Goal: Task Accomplishment & Management: Manage account settings

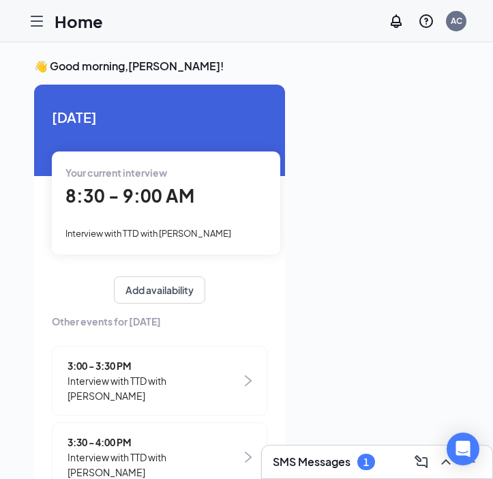
click at [288, 459] on h3 "SMS Messages" at bounding box center [312, 461] width 78 height 15
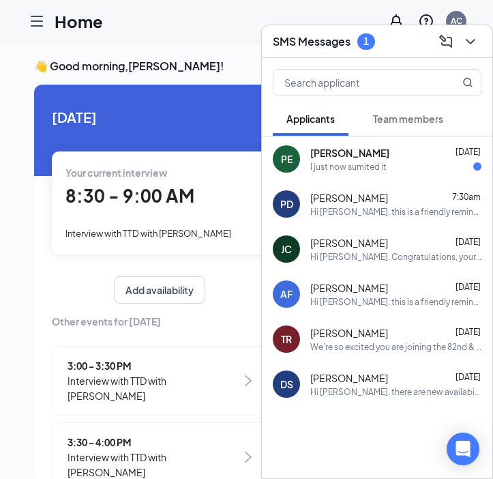
click at [395, 157] on div "[PERSON_NAME] [DATE]" at bounding box center [395, 153] width 171 height 14
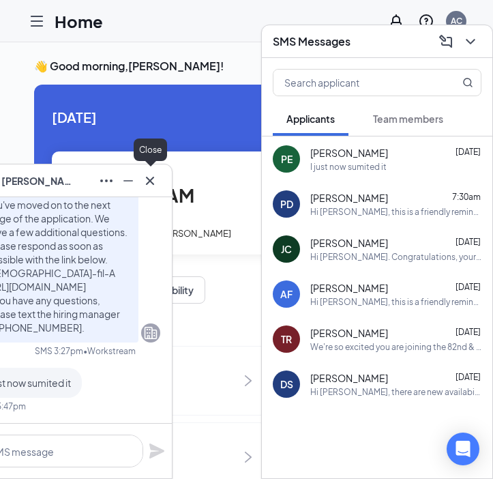
click at [151, 183] on icon "Cross" at bounding box center [150, 180] width 16 height 16
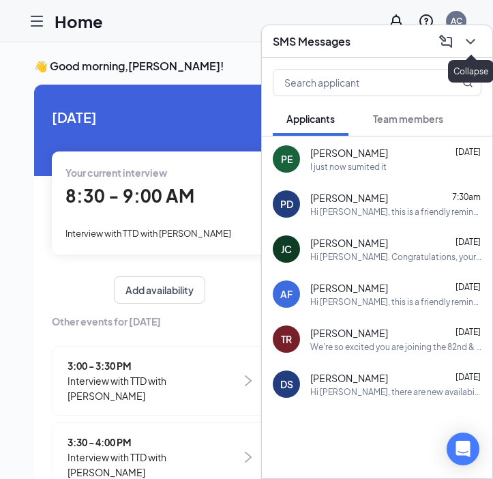
click at [469, 46] on icon "ChevronDown" at bounding box center [470, 41] width 16 height 16
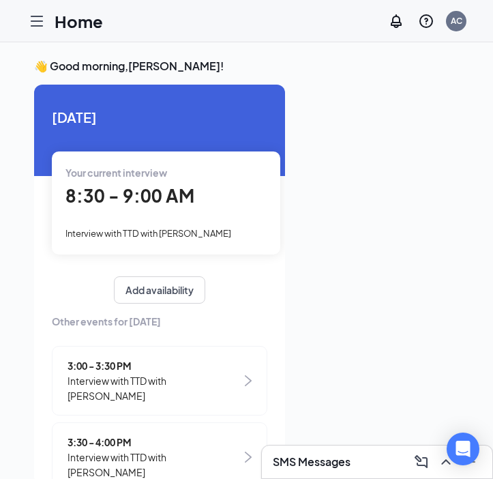
click at [224, 219] on div "Your current interview 8:30 - 9:00 AM Interview with TTD with Pierson Dewitt" at bounding box center [166, 202] width 228 height 102
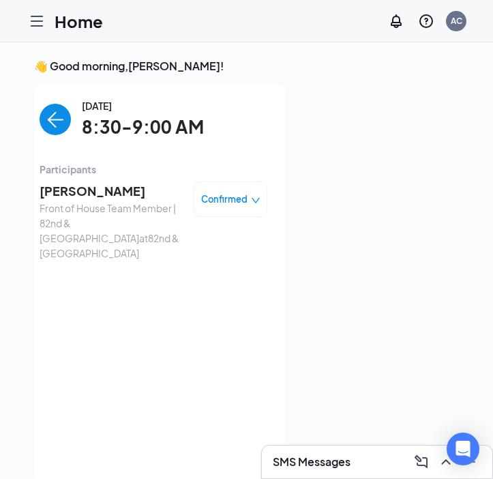
scroll to position [5, 0]
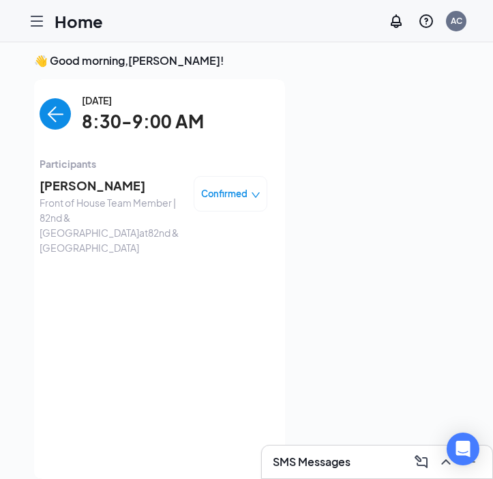
click at [102, 182] on span "Pierson Dewitt" at bounding box center [111, 185] width 143 height 19
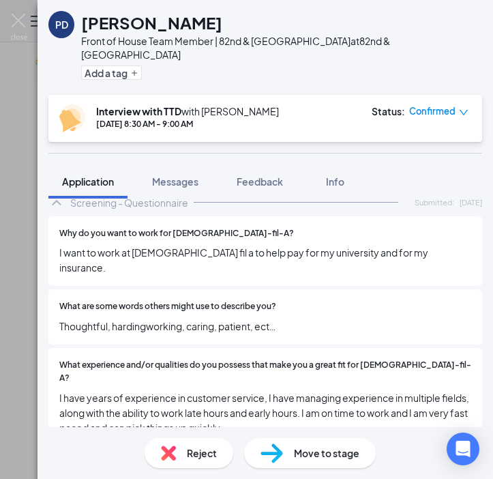
scroll to position [2707, 0]
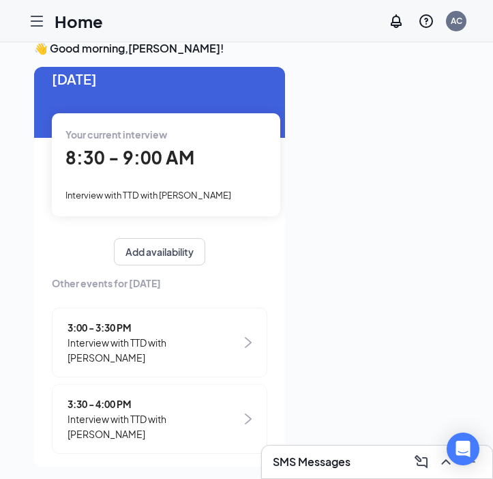
scroll to position [29, 0]
